Goal: Transaction & Acquisition: Obtain resource

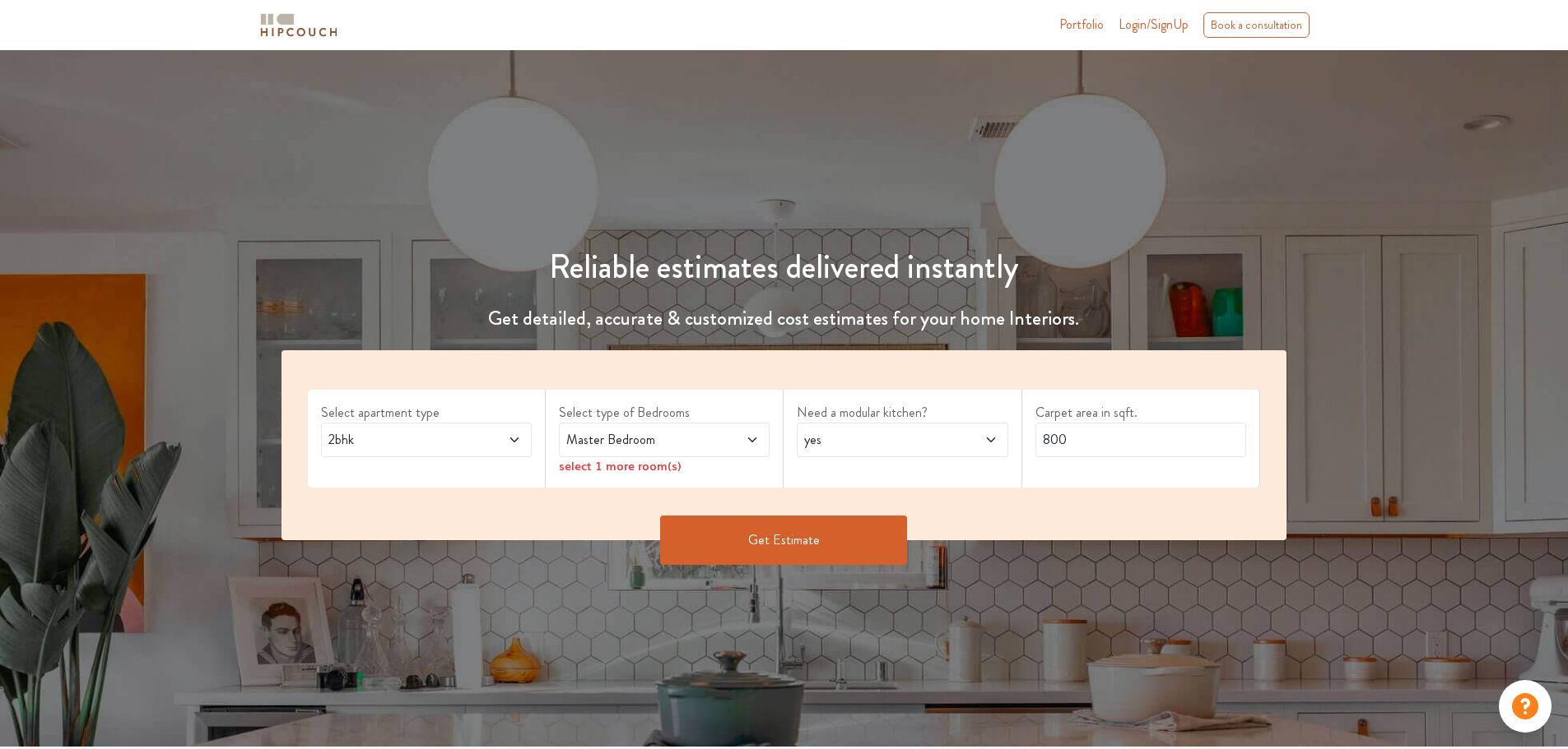
click at [716, 440] on span at bounding box center [735, 440] width 49 height 20
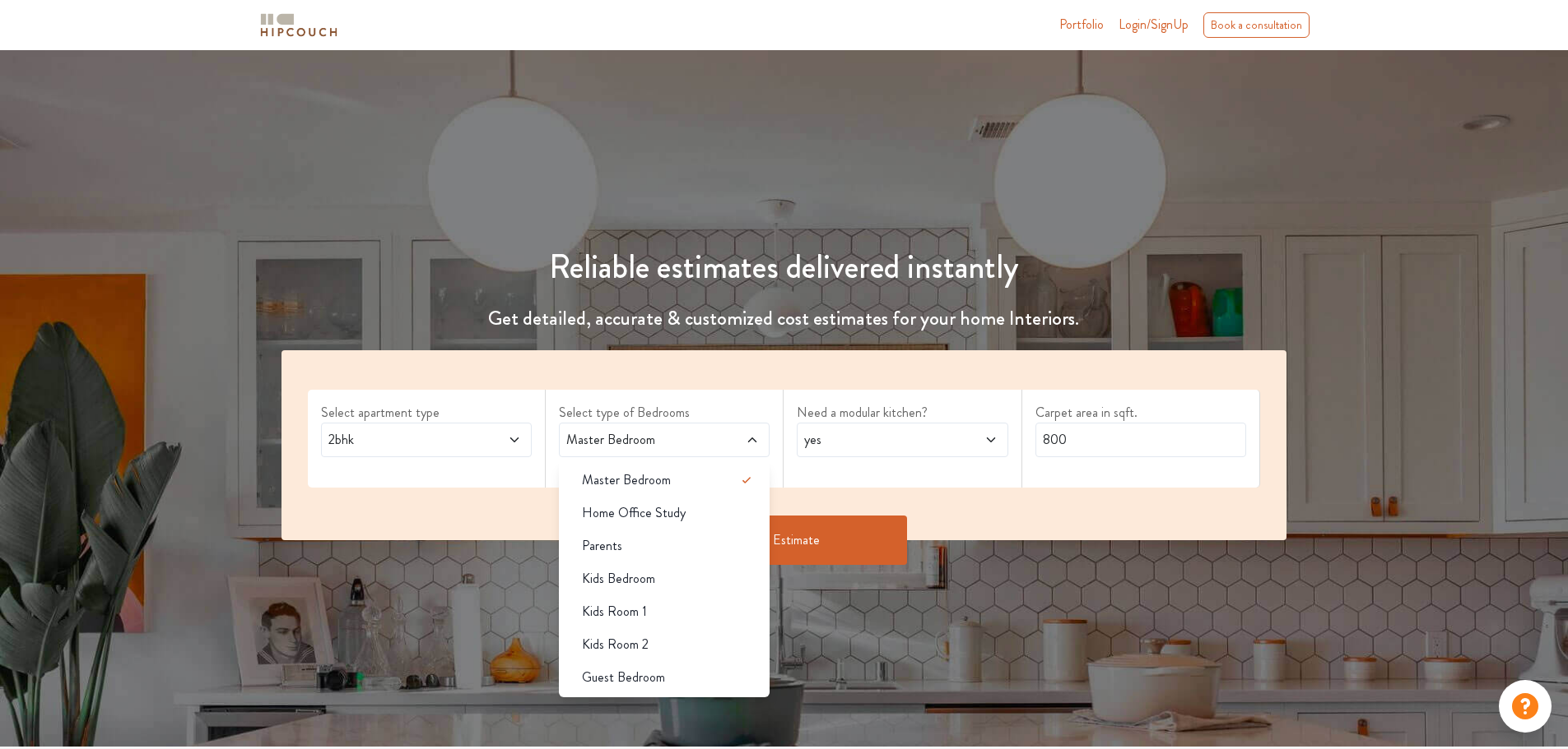
click at [716, 440] on span at bounding box center [735, 440] width 49 height 20
click at [450, 445] on span "2bhk" at bounding box center [398, 440] width 148 height 20
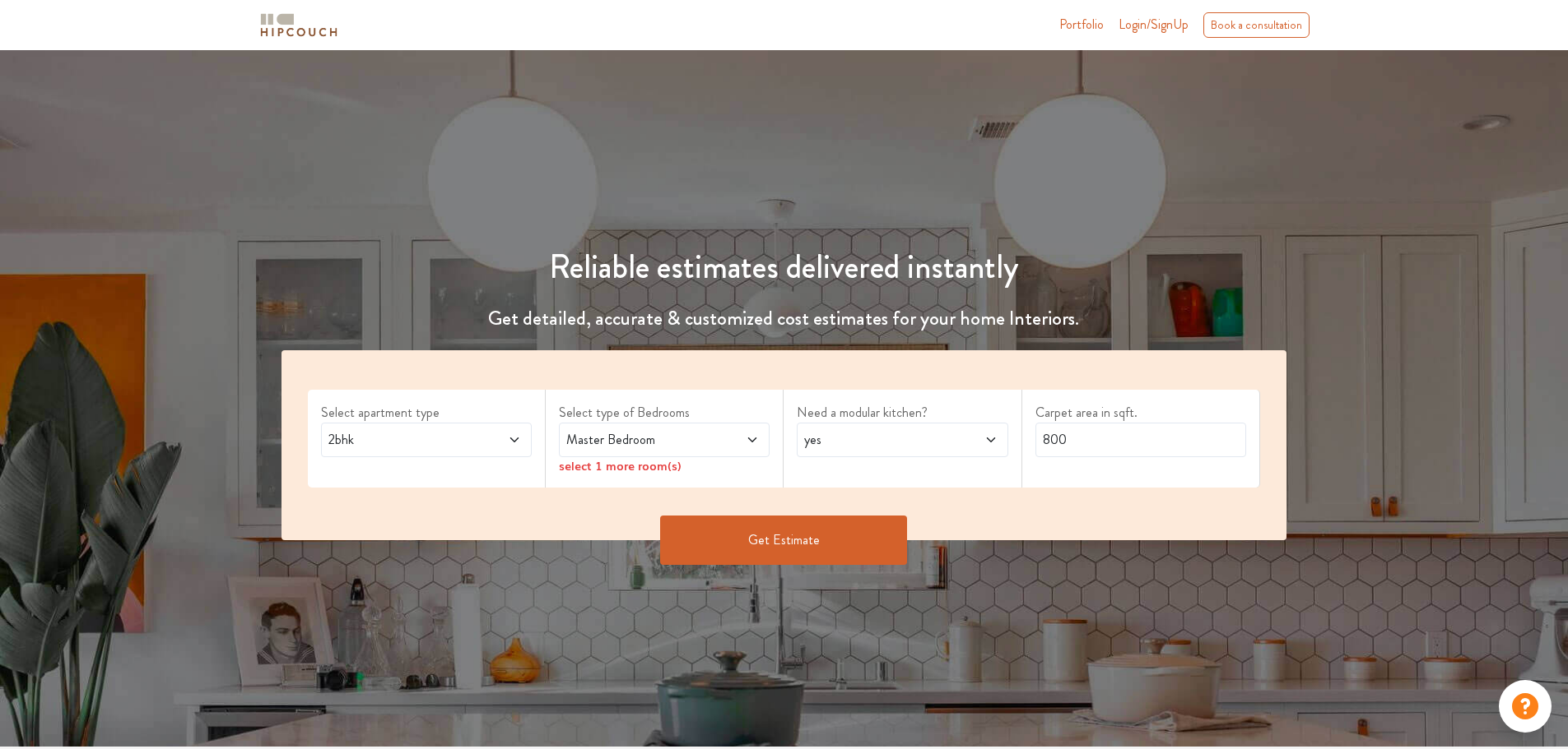
click at [457, 453] on div "2bhk" at bounding box center [425, 440] width 211 height 35
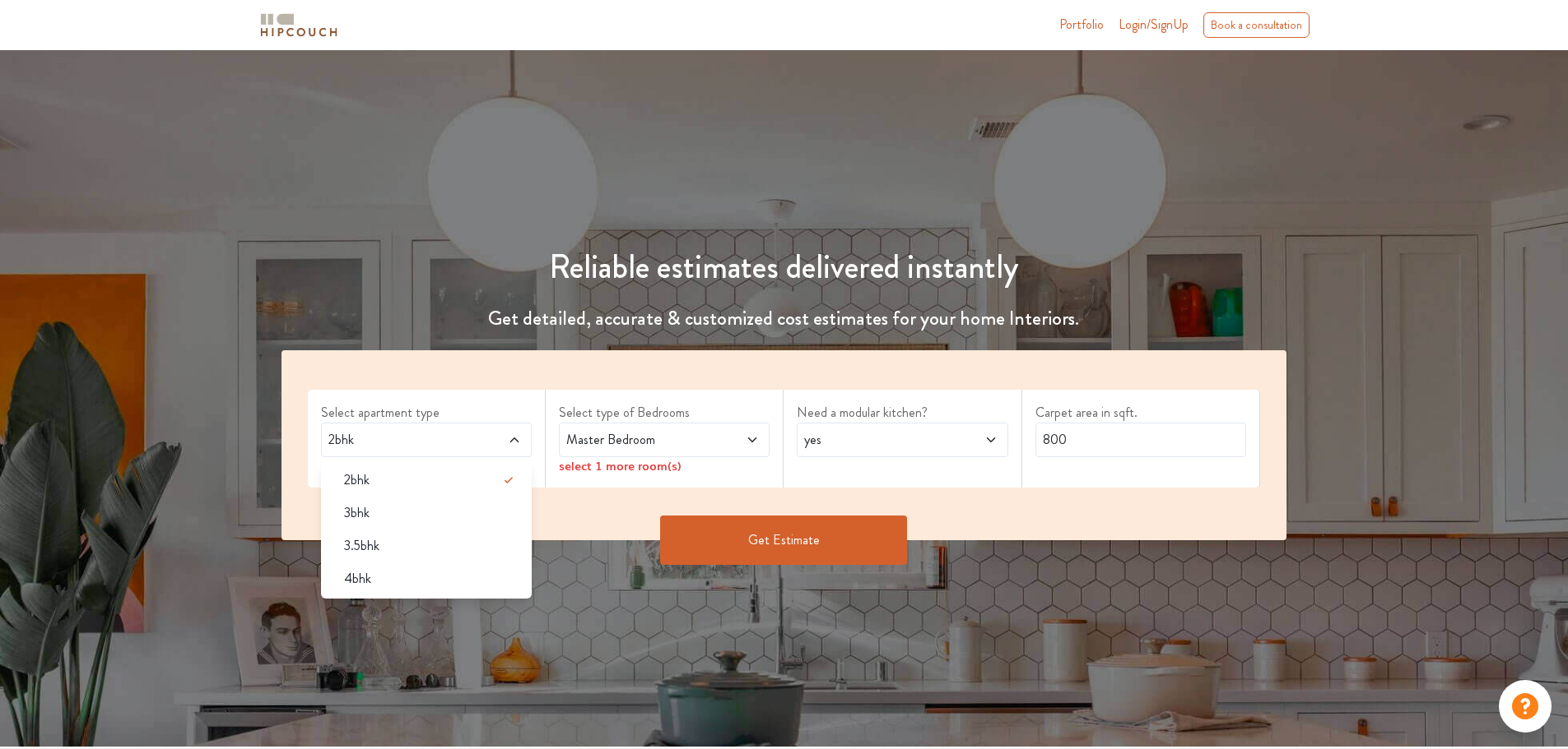
click at [458, 447] on span "2bhk" at bounding box center [398, 440] width 148 height 20
click at [466, 527] on li "3bhk" at bounding box center [425, 513] width 211 height 33
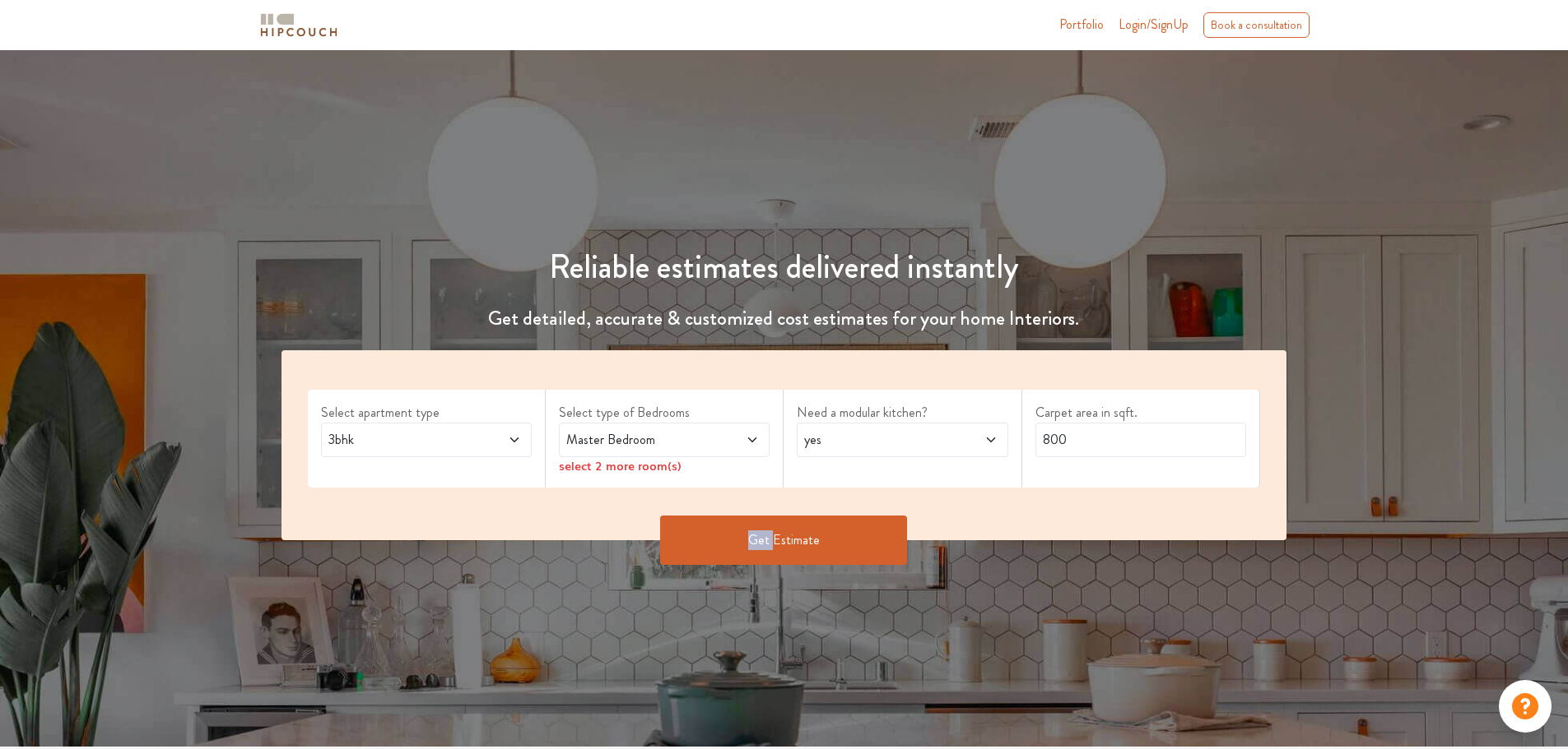
click at [466, 527] on div "Get Estimate" at bounding box center [784, 540] width 1026 height 49
click at [720, 429] on div "Master Bedroom" at bounding box center [663, 440] width 211 height 35
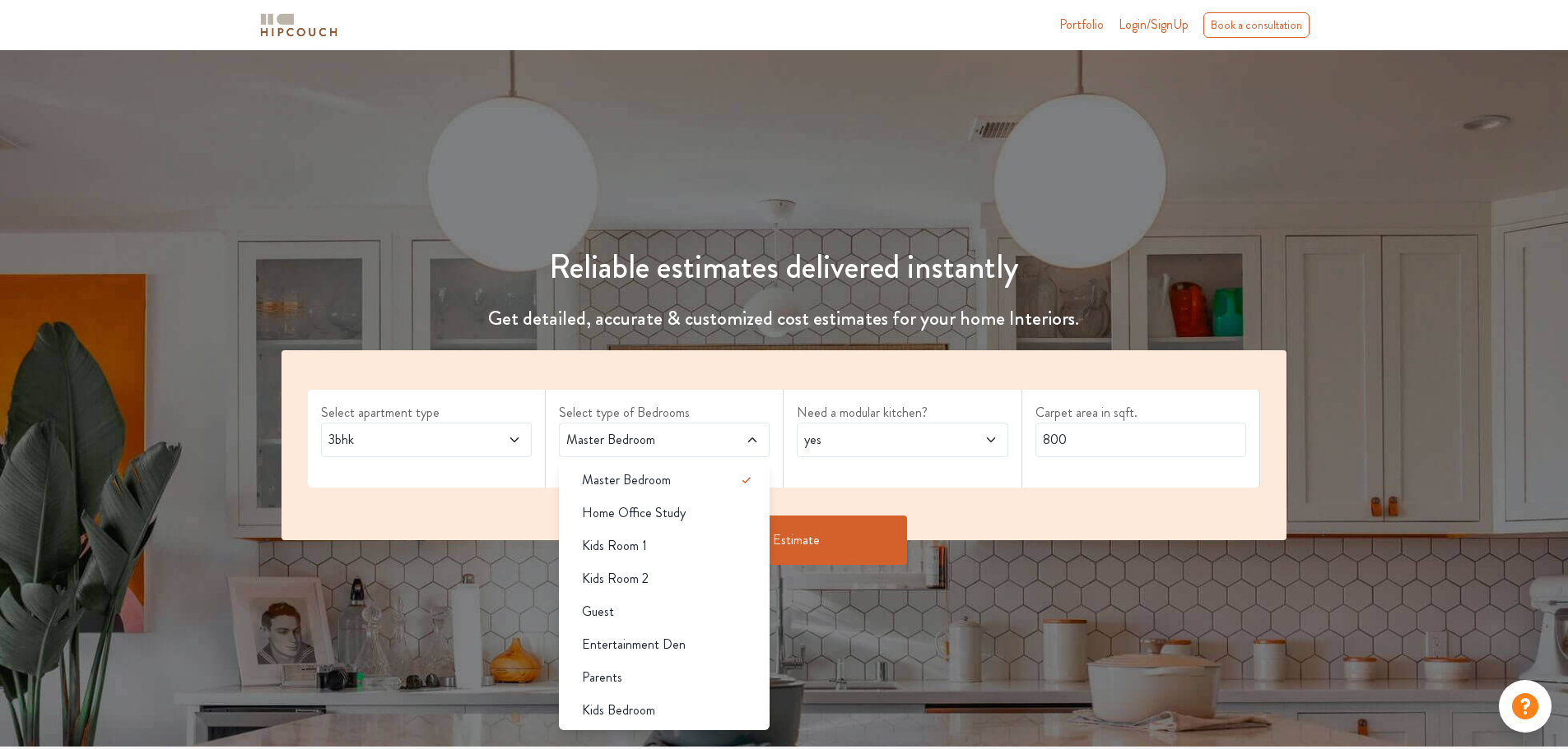
click at [937, 434] on span "yes" at bounding box center [874, 440] width 148 height 20
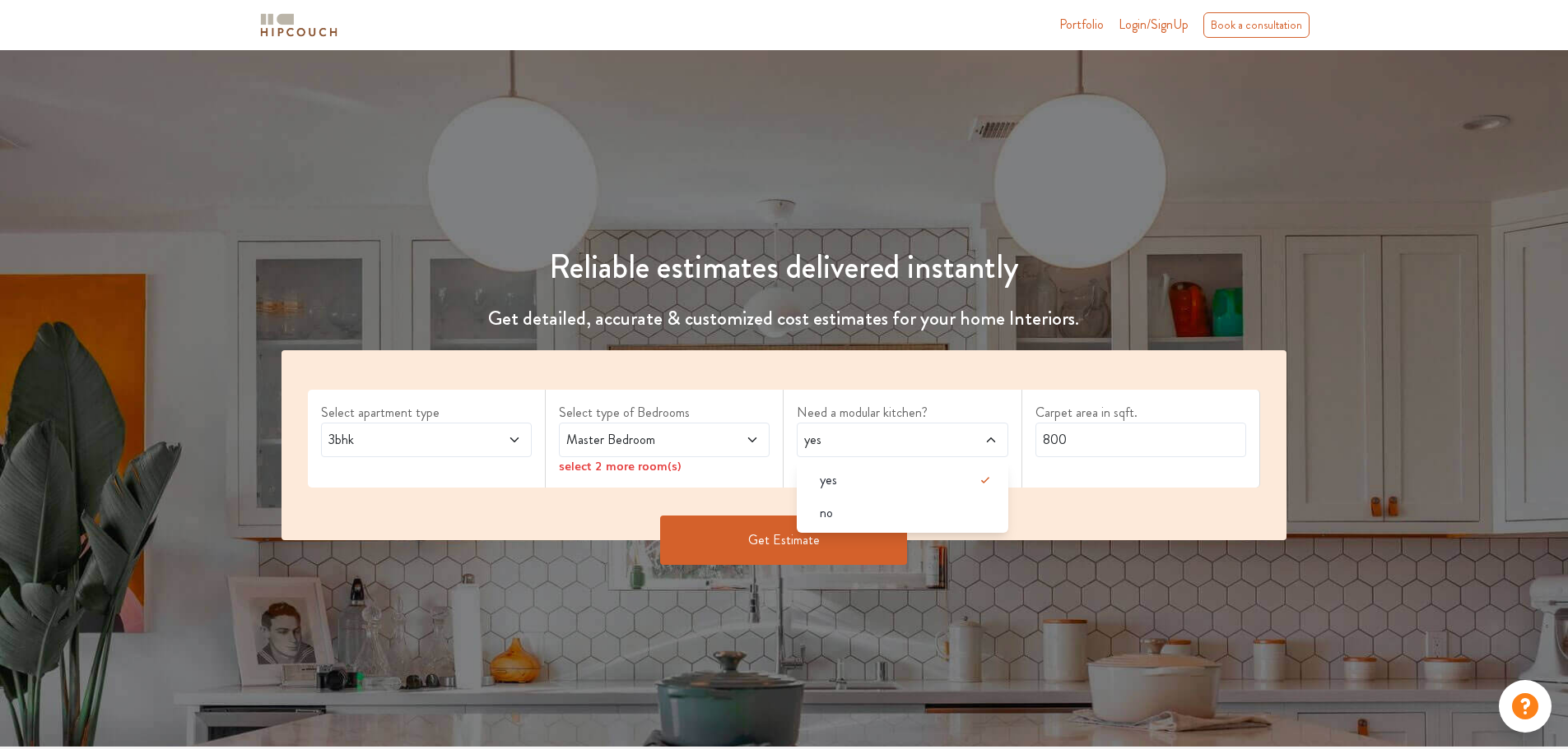
click at [937, 437] on span "yes" at bounding box center [874, 440] width 148 height 20
drag, startPoint x: 1117, startPoint y: 438, endPoint x: 1000, endPoint y: 432, distance: 117.2
click at [1000, 432] on div "Select apartment type 3bhk Select type of Bedrooms Master Bedroom select 2 more…" at bounding box center [784, 445] width 1005 height 190
drag, startPoint x: 1022, startPoint y: 440, endPoint x: 915, endPoint y: 440, distance: 107.0
click at [918, 440] on div "Select apartment type 3bhk Select type of Bedrooms Master Bedroom select 2 more…" at bounding box center [784, 445] width 1005 height 190
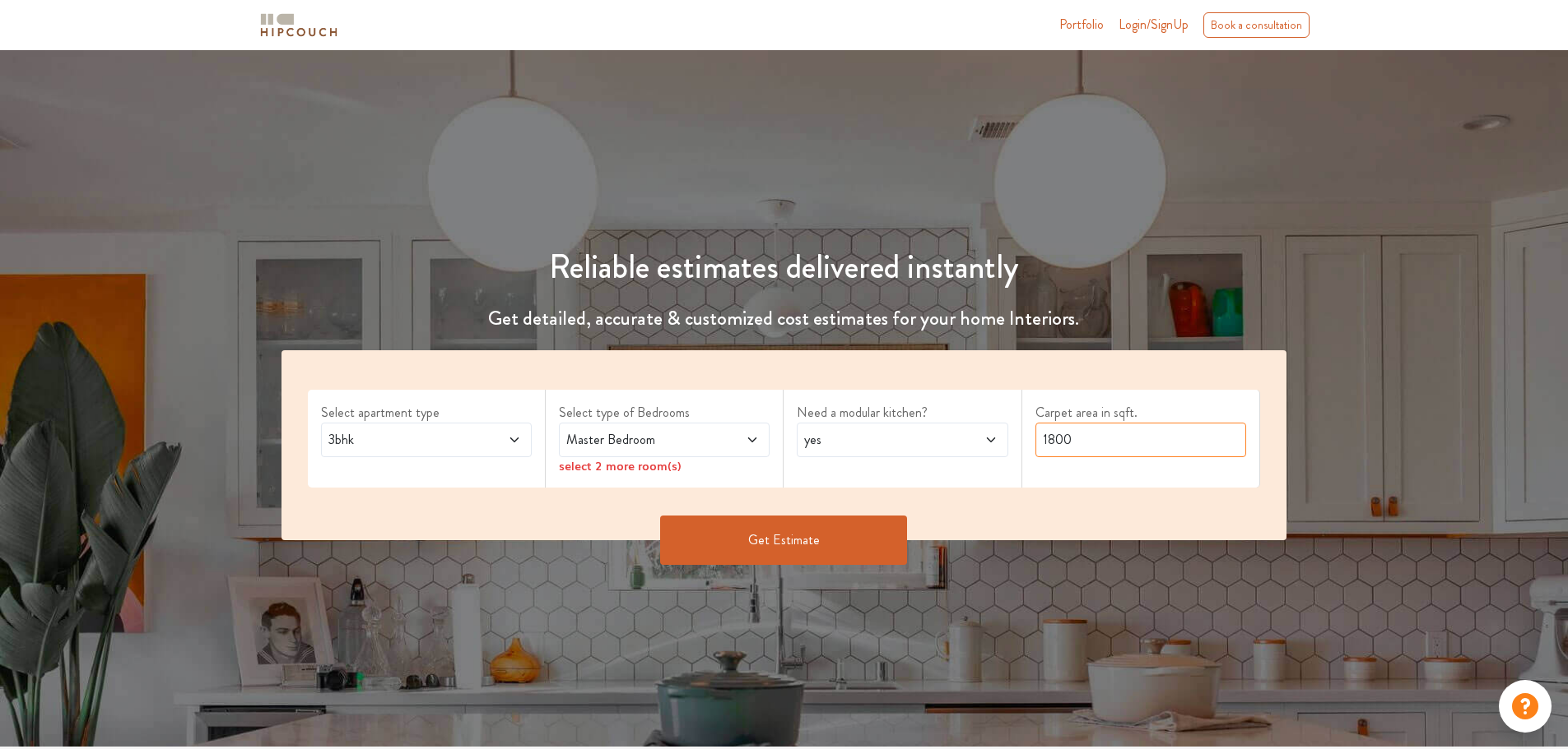
type input "1800"
click at [842, 539] on button "Get Estimate" at bounding box center [784, 540] width 247 height 49
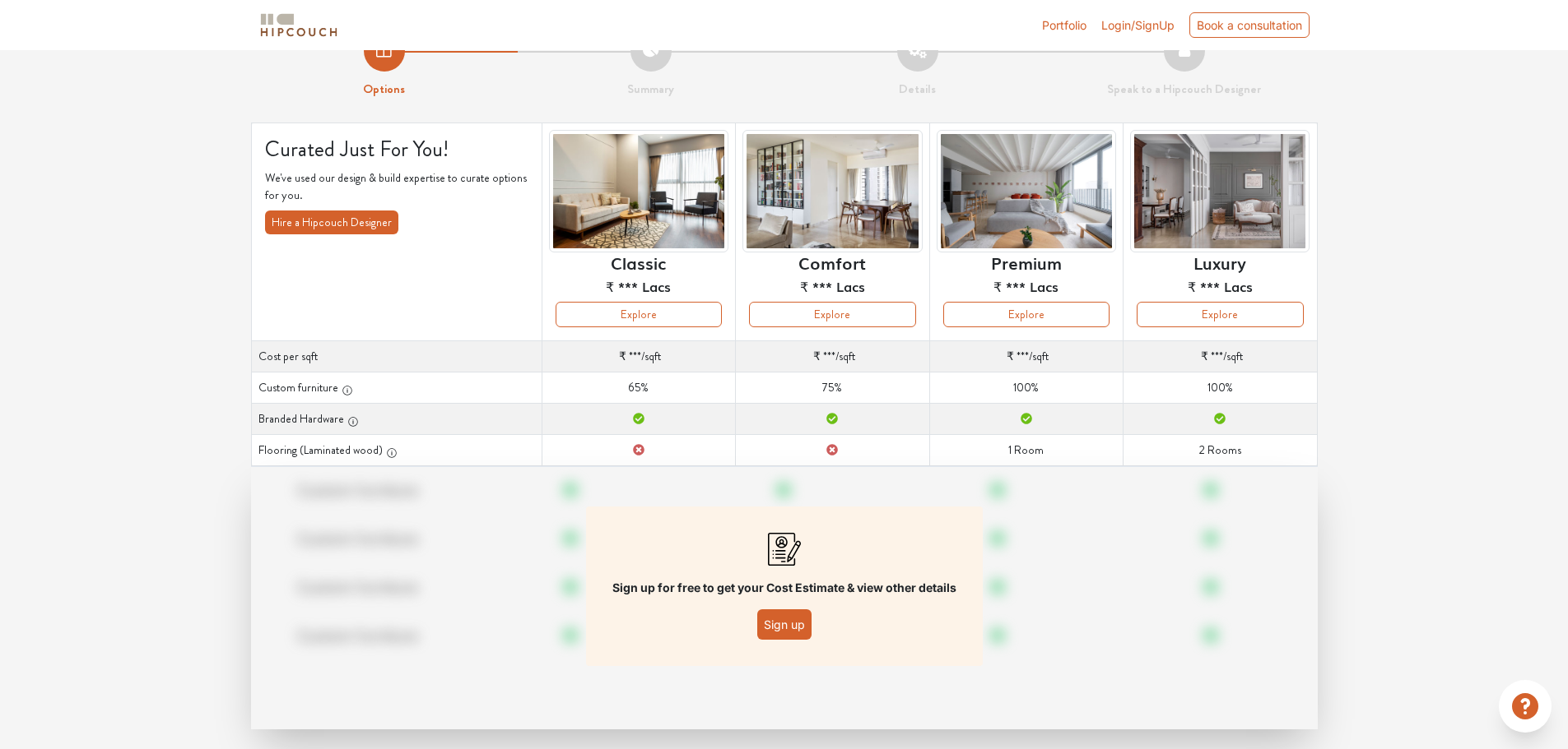
scroll to position [59, 0]
